Goal: Navigation & Orientation: Go to known website

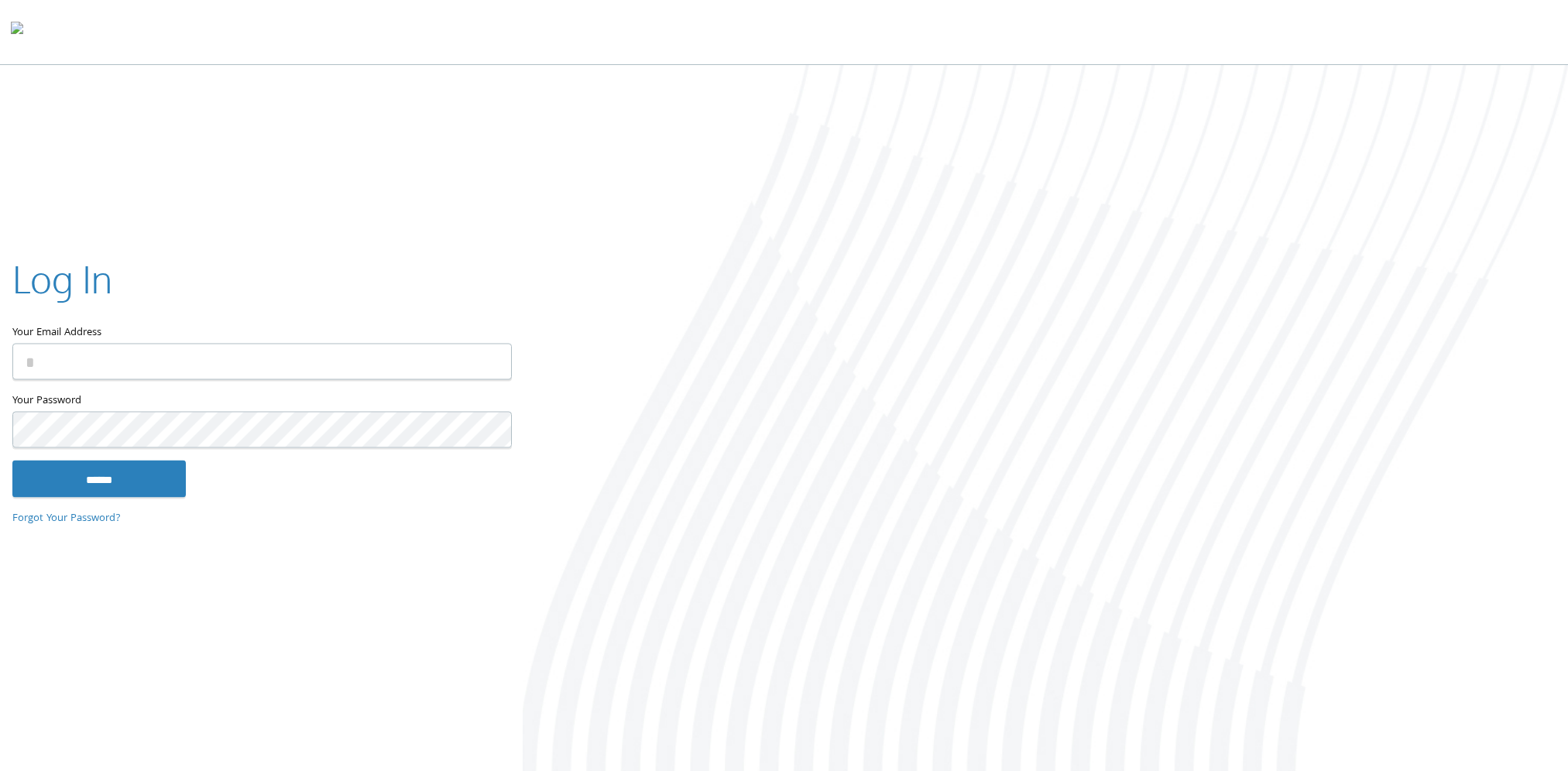
type input "**********"
click at [124, 482] on input "******" at bounding box center [99, 479] width 173 height 37
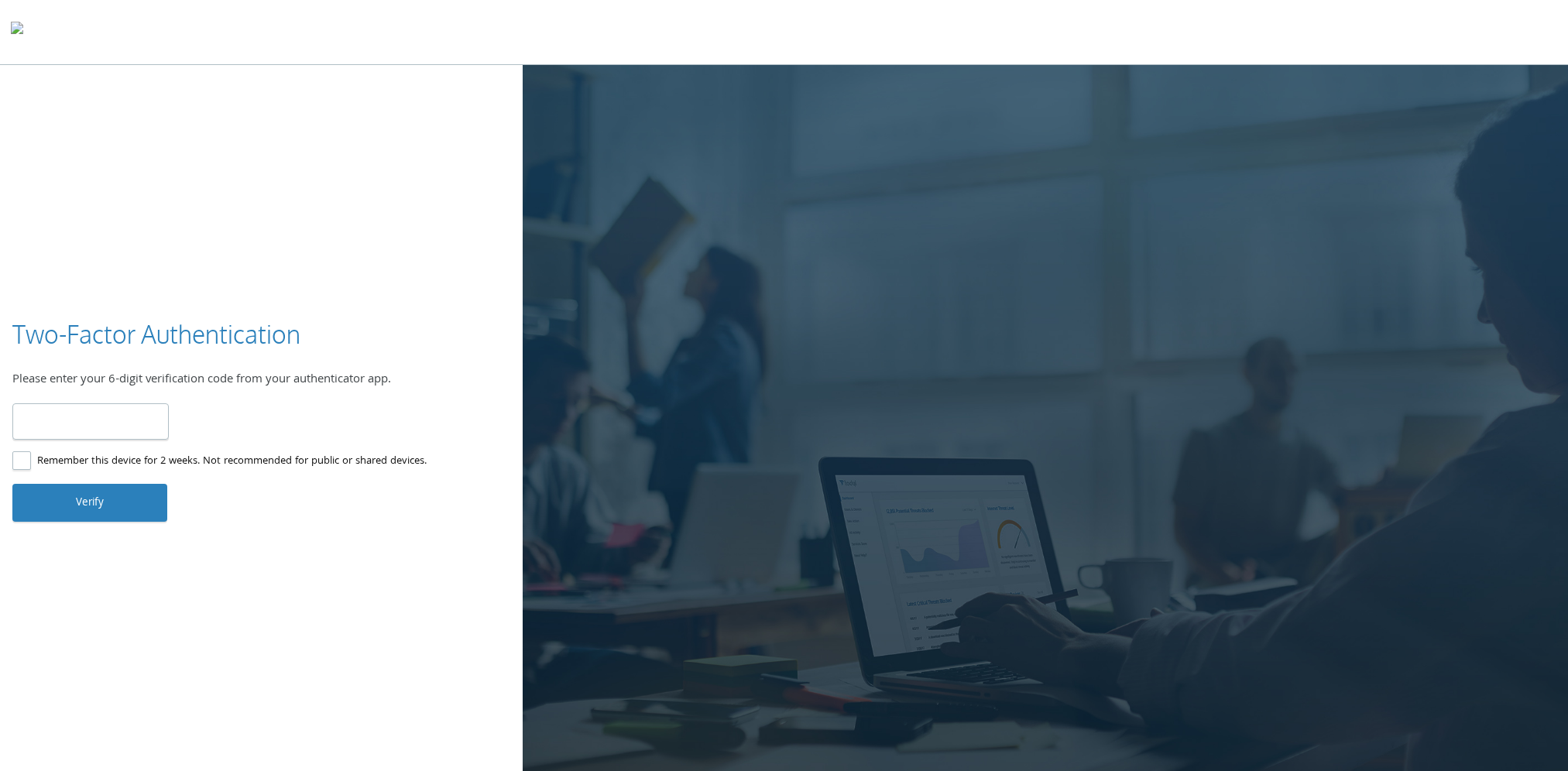
click at [85, 423] on input "number" at bounding box center [91, 421] width 157 height 36
type input "******"
